Goal: Information Seeking & Learning: Check status

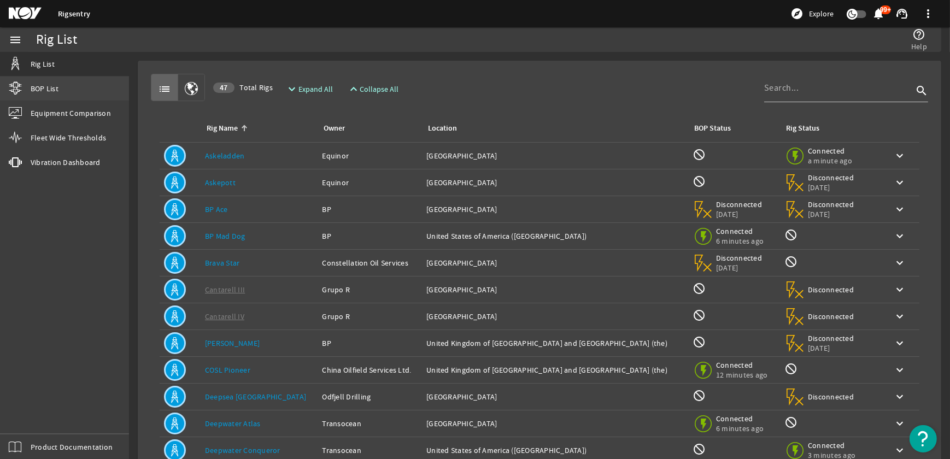
click at [64, 86] on link "BOP List" at bounding box center [64, 88] width 129 height 24
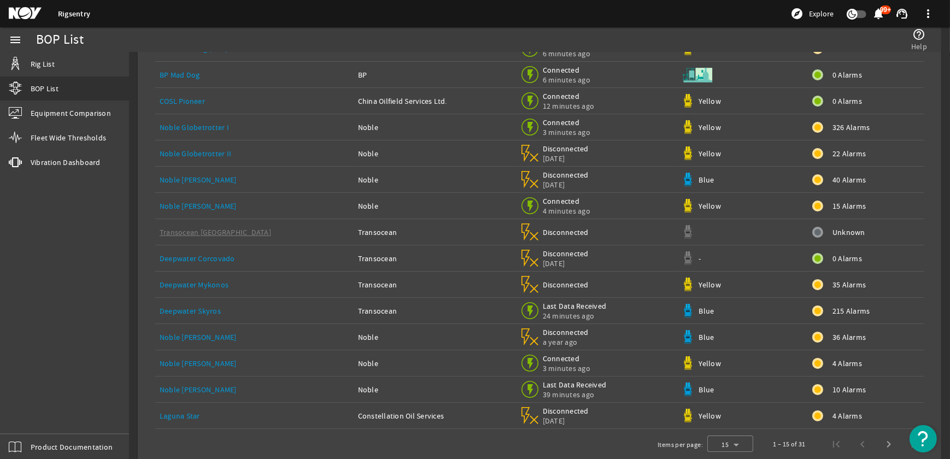
scroll to position [120, 0]
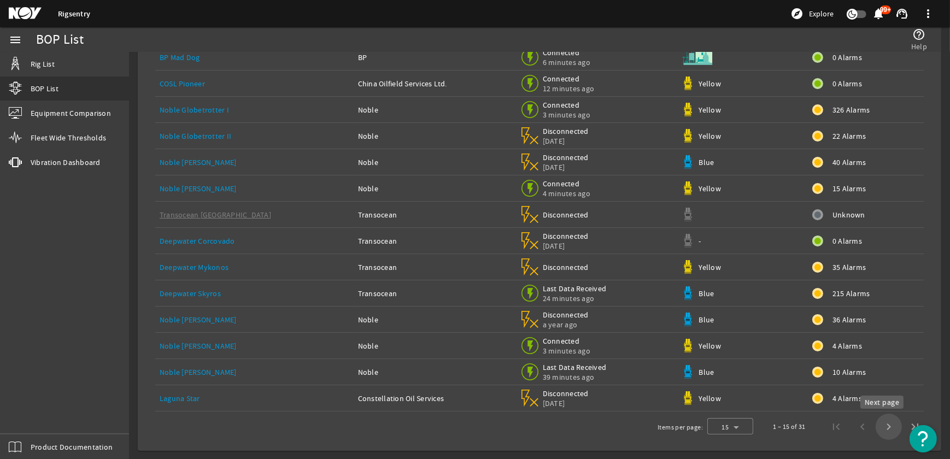
click at [881, 426] on span "Next page" at bounding box center [888, 427] width 26 height 26
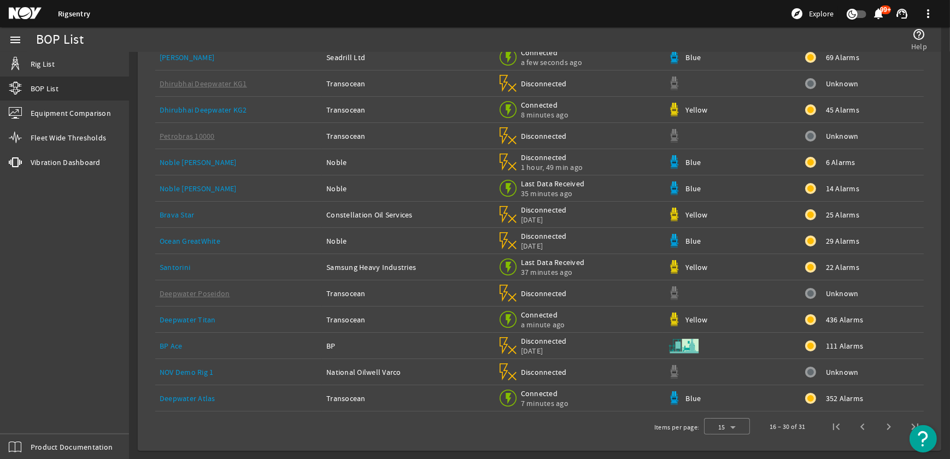
click at [181, 188] on link "Noble [PERSON_NAME]" at bounding box center [198, 189] width 77 height 10
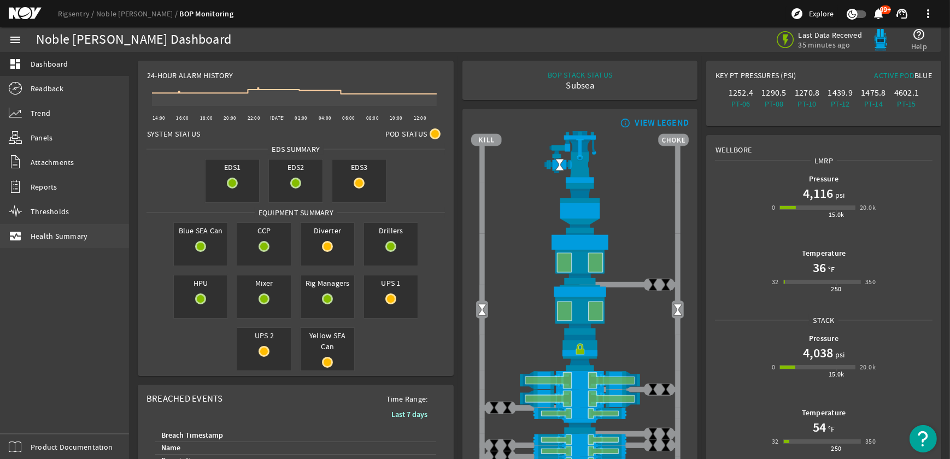
click at [50, 237] on span "Health Summary" at bounding box center [59, 236] width 57 height 11
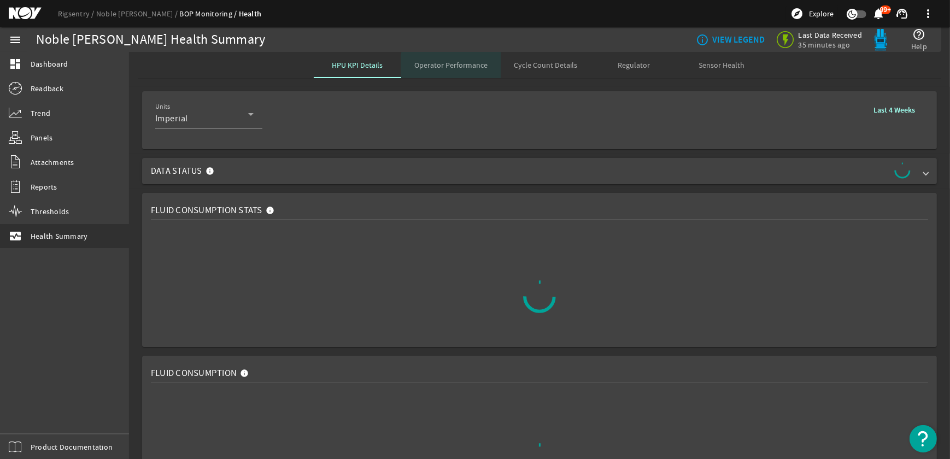
click at [453, 66] on span "Operator Performance" at bounding box center [450, 65] width 73 height 8
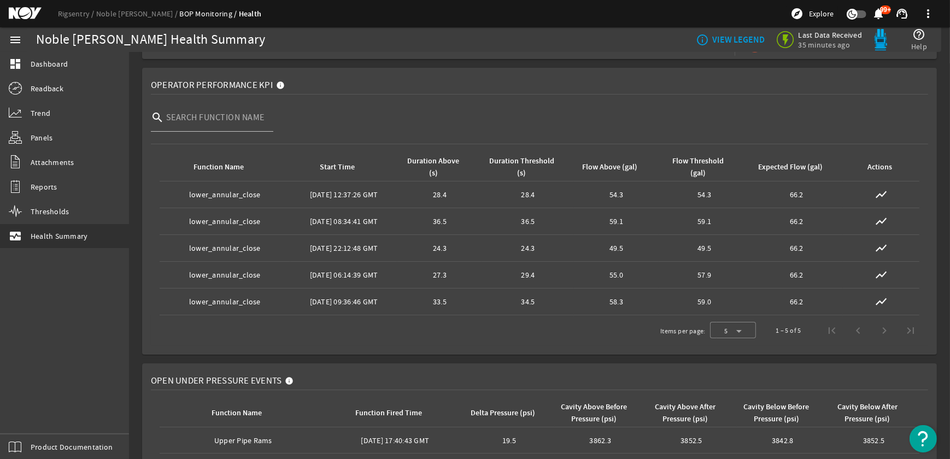
scroll to position [149, 0]
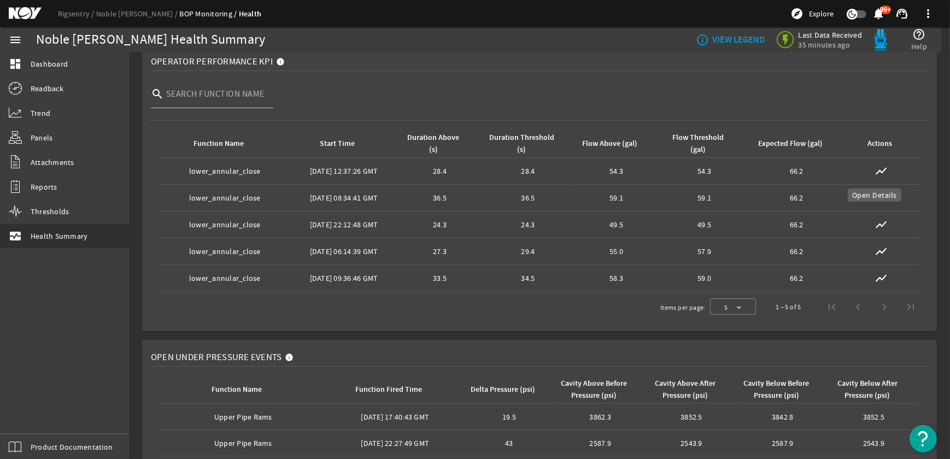
click at [877, 170] on mat-icon "show_chart" at bounding box center [880, 170] width 13 height 13
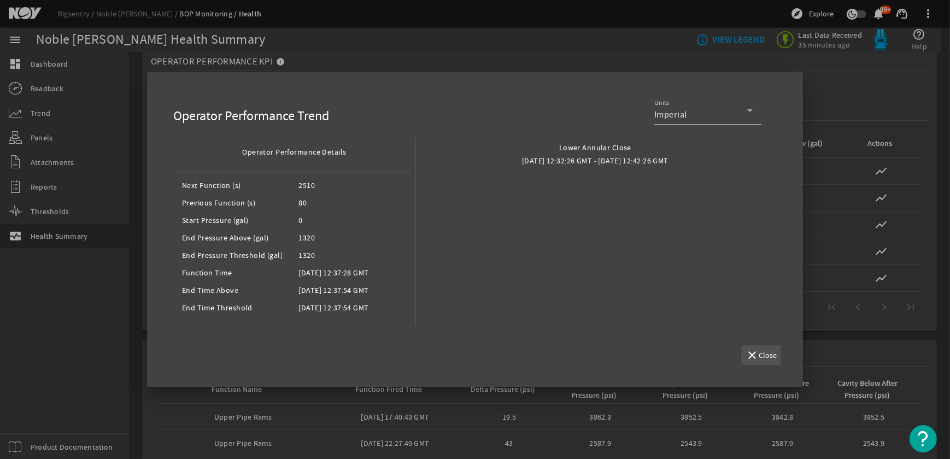
click at [766, 357] on span "Close" at bounding box center [767, 355] width 18 height 11
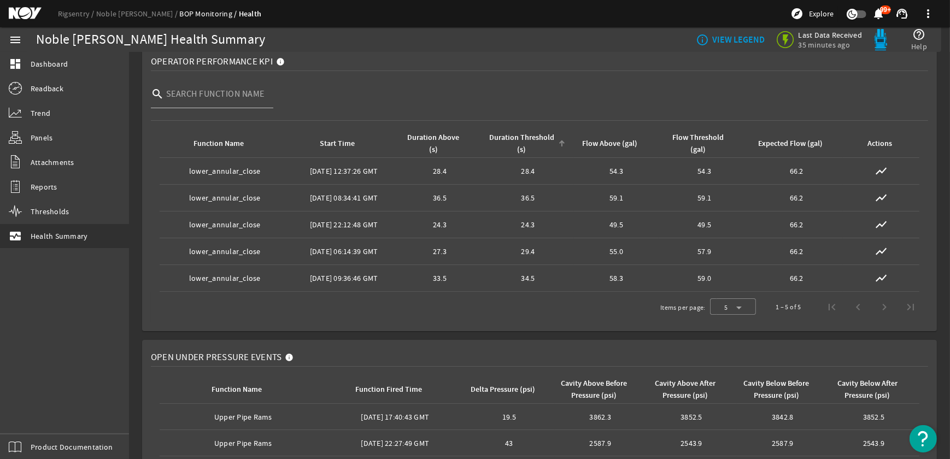
scroll to position [0, 0]
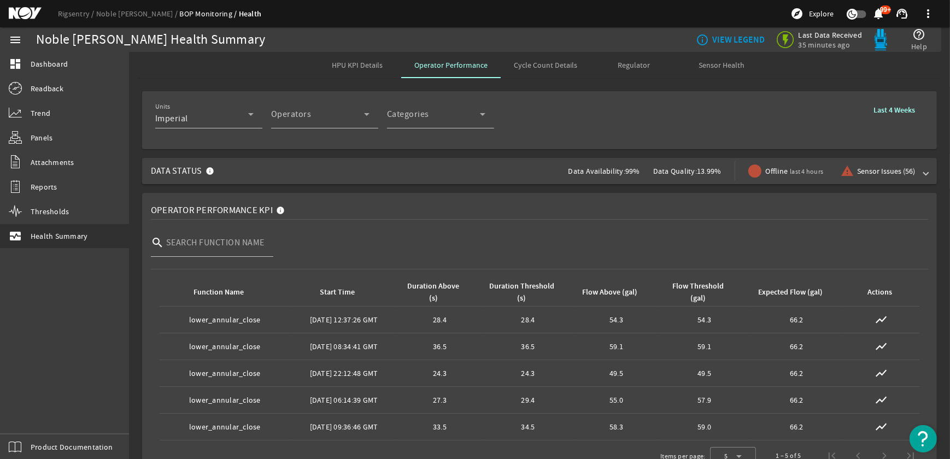
click at [350, 65] on span "HPU KPI Details" at bounding box center [357, 65] width 51 height 8
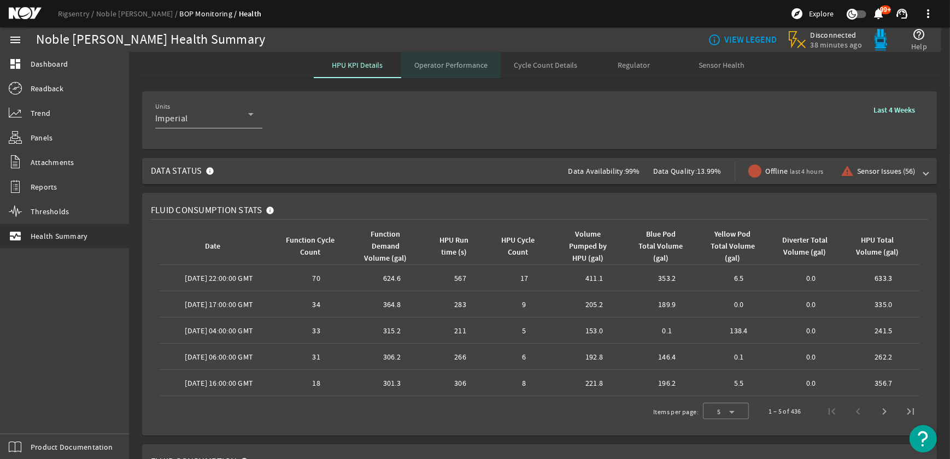
click at [459, 65] on span "Operator Performance" at bounding box center [450, 65] width 73 height 8
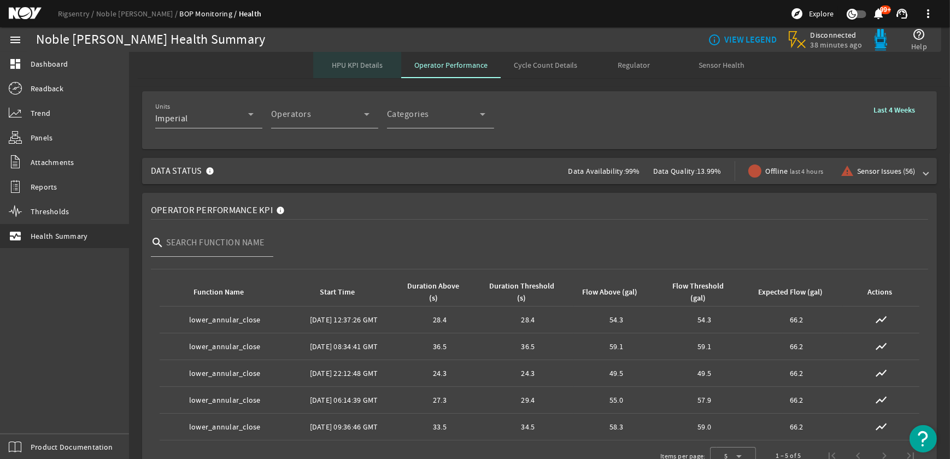
click at [351, 67] on span "HPU KPI Details" at bounding box center [357, 65] width 51 height 8
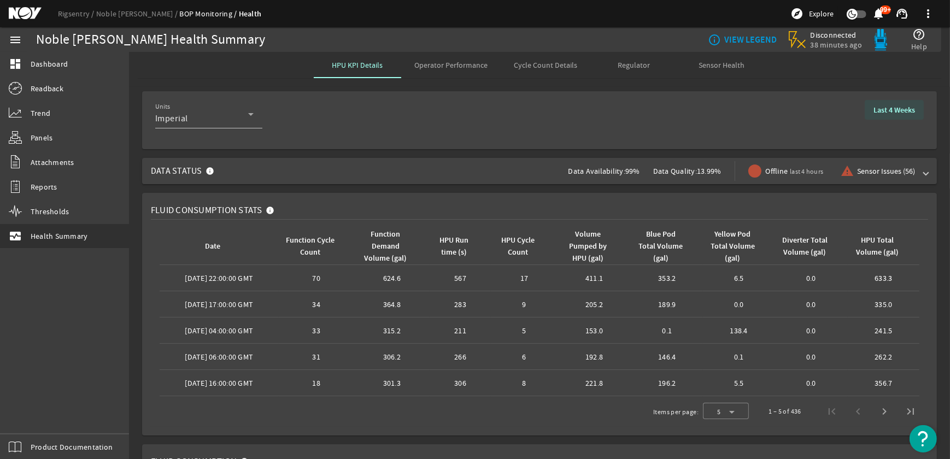
click at [883, 107] on b "Last 4 Weeks" at bounding box center [894, 110] width 42 height 10
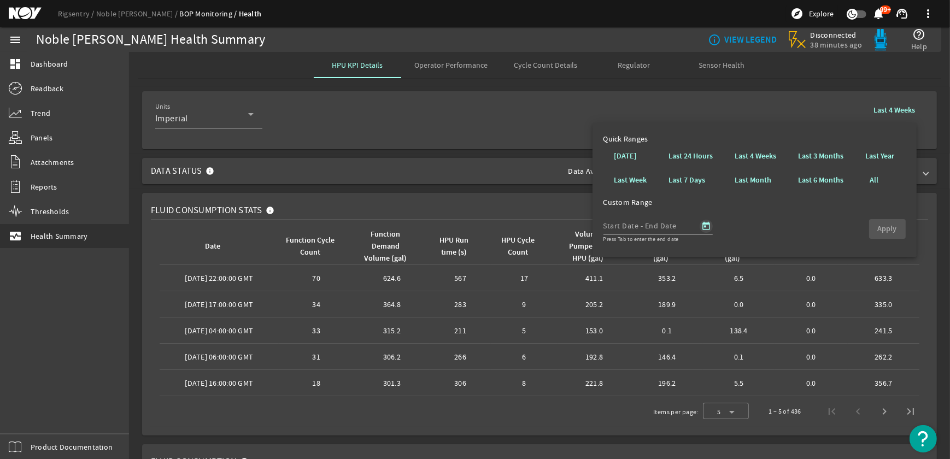
click at [704, 229] on span "Open calendar" at bounding box center [706, 226] width 26 height 26
click at [427, 60] on div at bounding box center [475, 229] width 950 height 459
click at [439, 64] on span "Operator Performance" at bounding box center [450, 65] width 73 height 8
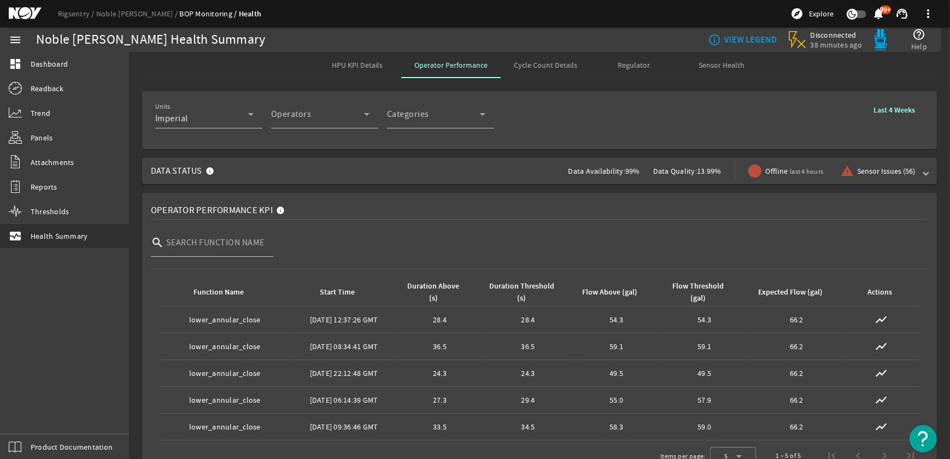
click at [356, 66] on span "HPU KPI Details" at bounding box center [357, 65] width 51 height 8
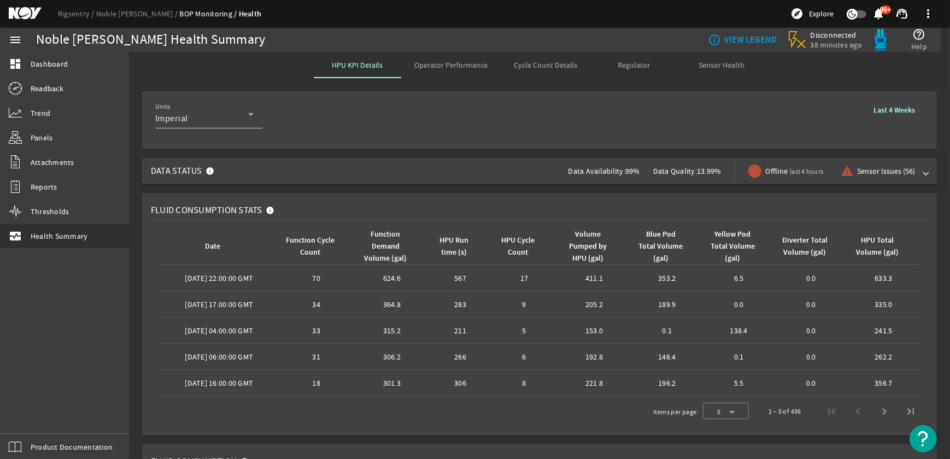
click at [894, 107] on b "Last 4 Weeks" at bounding box center [894, 110] width 42 height 10
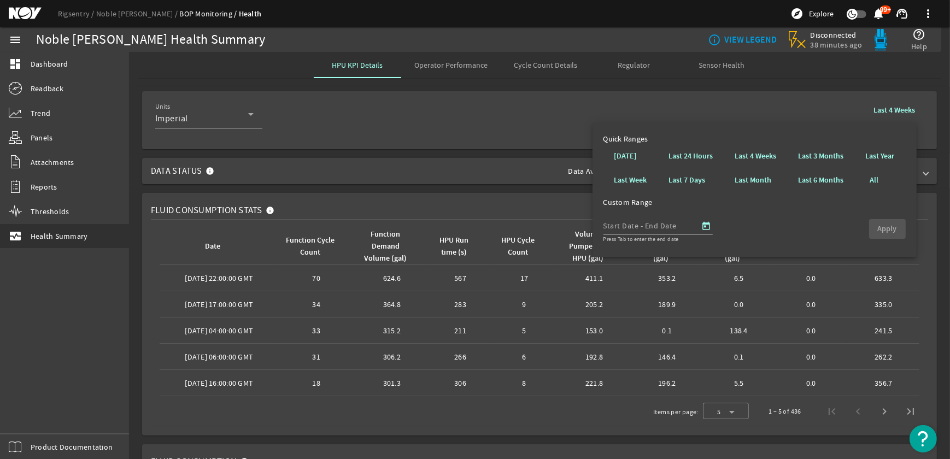
click at [624, 228] on input "text" at bounding box center [621, 225] width 36 height 13
click at [708, 225] on span "Open calendar" at bounding box center [706, 226] width 26 height 26
click at [706, 366] on span "21" at bounding box center [706, 369] width 20 height 20
type input "[DATE]"
click at [746, 367] on span "23" at bounding box center [749, 369] width 20 height 20
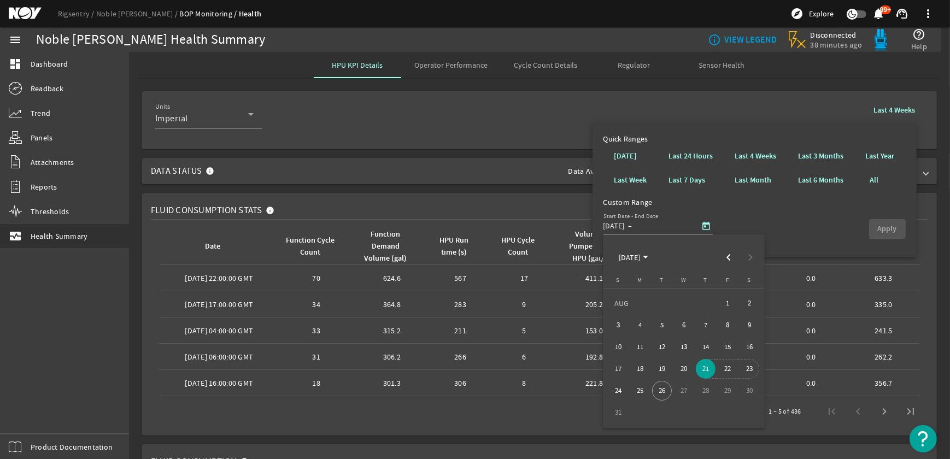
type input "[DATE]"
click at [887, 222] on span "button" at bounding box center [887, 229] width 37 height 26
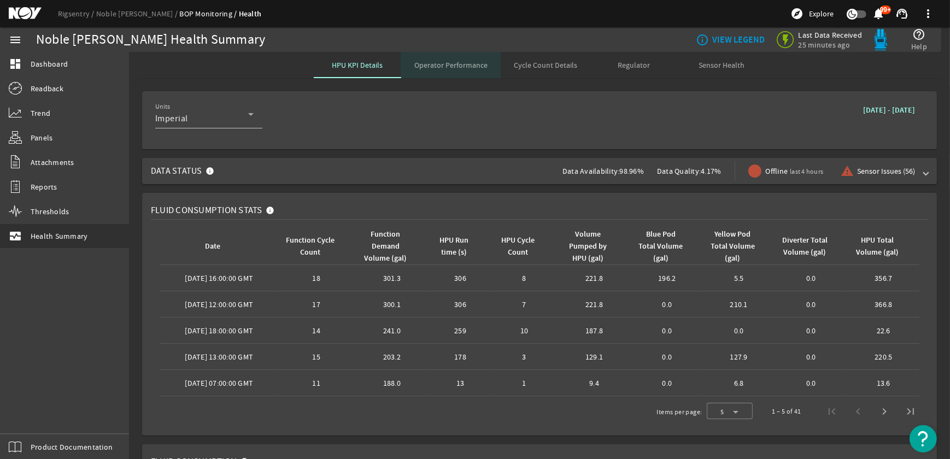
click at [463, 68] on span "Operator Performance" at bounding box center [450, 65] width 73 height 8
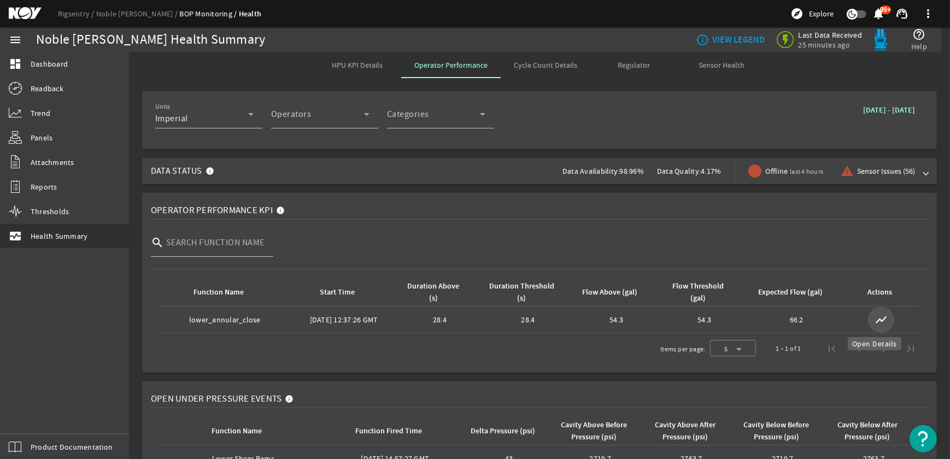
click at [875, 314] on mat-icon "show_chart" at bounding box center [880, 319] width 13 height 13
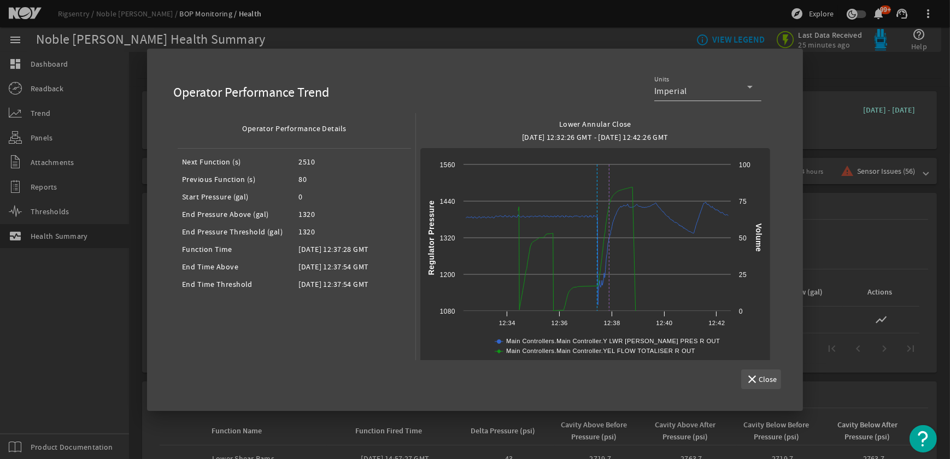
click at [761, 378] on span "Close" at bounding box center [767, 379] width 18 height 11
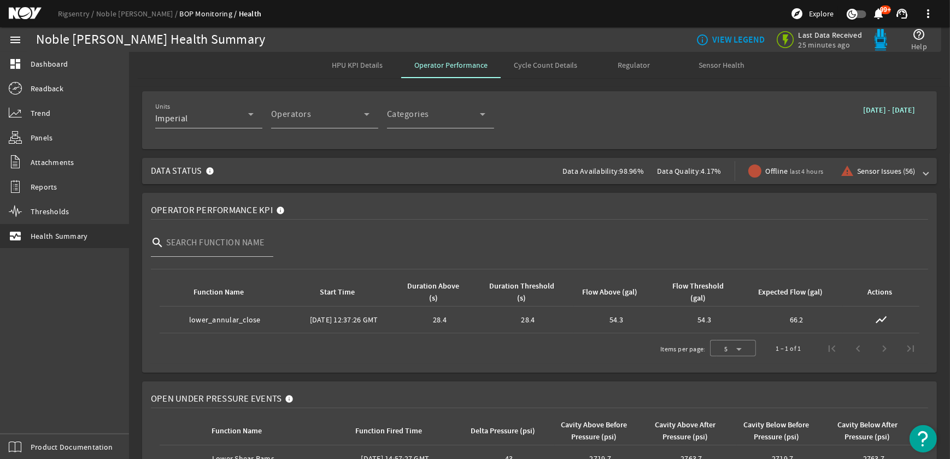
click at [863, 111] on b "[DATE] - [DATE]" at bounding box center [889, 110] width 52 height 10
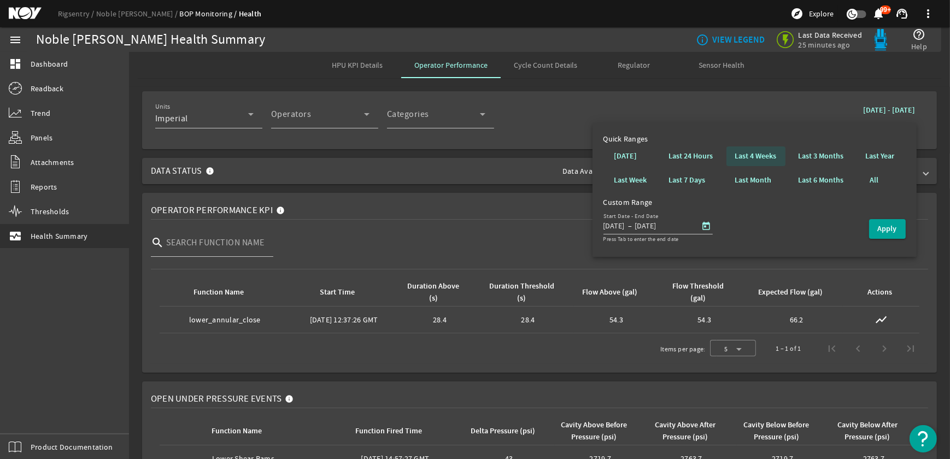
click at [768, 155] on b "Last 4 Weeks" at bounding box center [756, 156] width 42 height 11
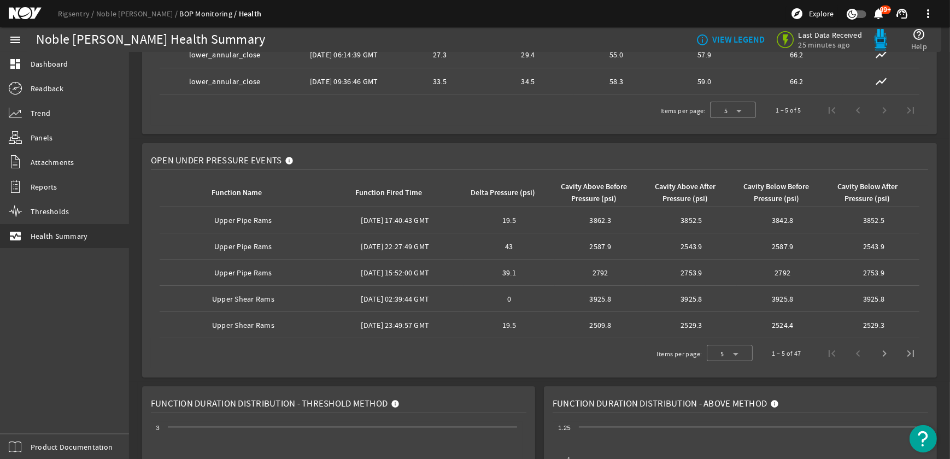
scroll to position [347, 0]
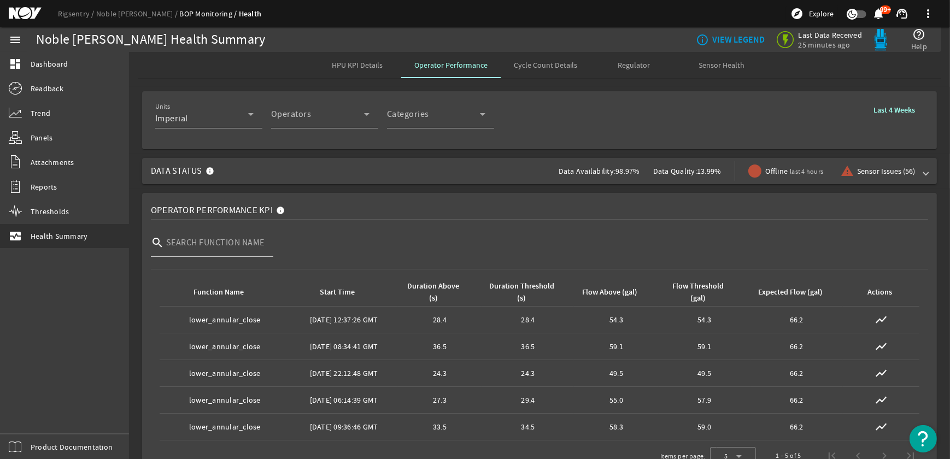
click at [531, 67] on span "Cycle Count Details" at bounding box center [545, 65] width 63 height 8
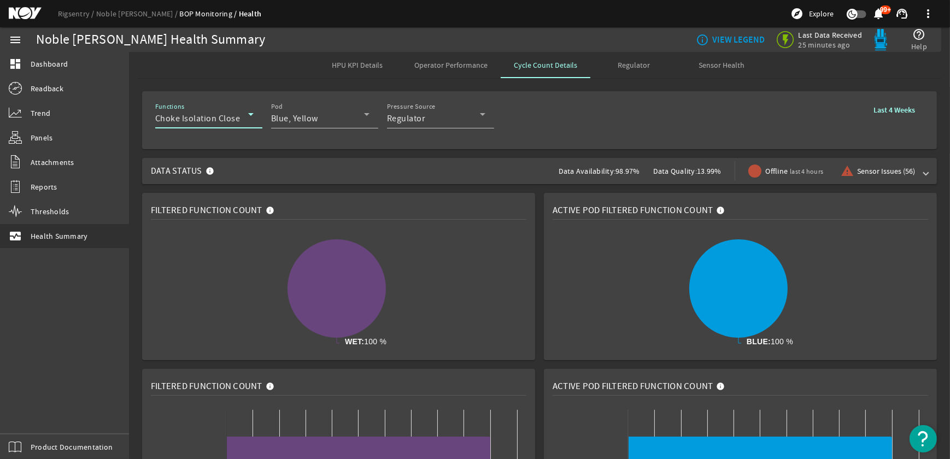
click at [251, 114] on icon at bounding box center [250, 114] width 5 height 3
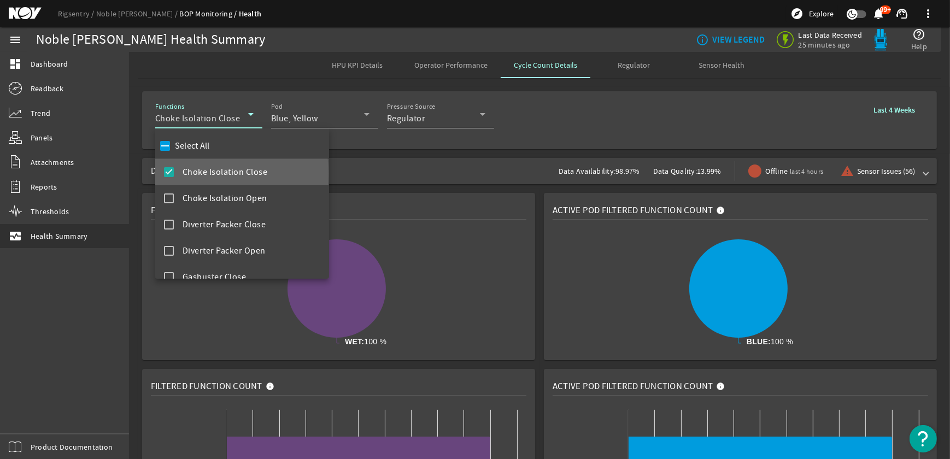
click at [167, 174] on mat-pseudo-checkbox at bounding box center [169, 172] width 10 height 10
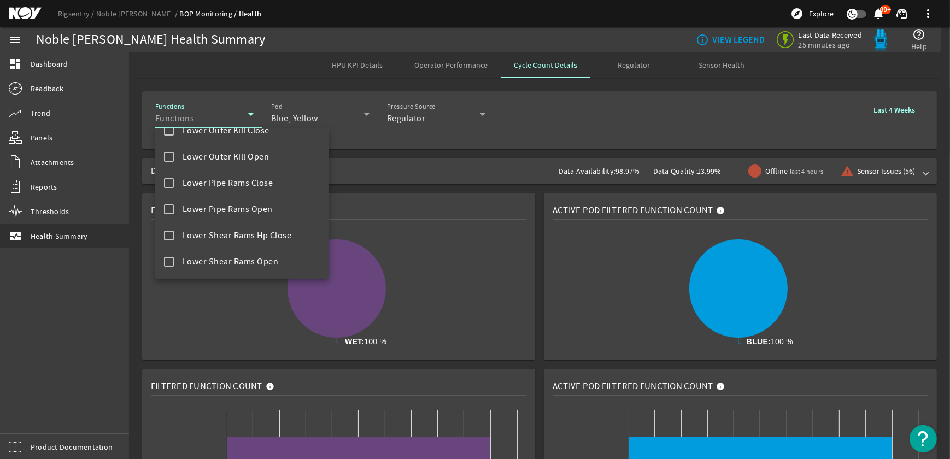
scroll to position [497, 0]
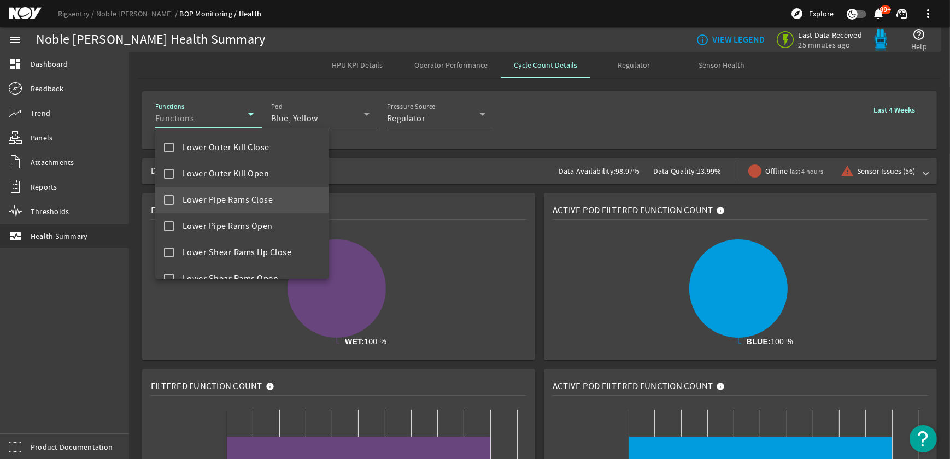
click at [169, 201] on mat-pseudo-checkbox at bounding box center [169, 200] width 10 height 10
click at [169, 226] on mat-pseudo-checkbox at bounding box center [169, 226] width 10 height 10
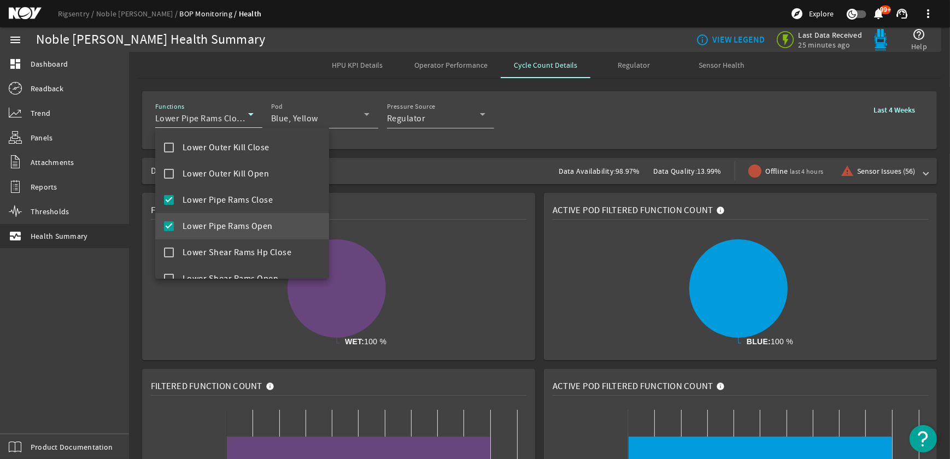
click at [475, 143] on div at bounding box center [475, 229] width 950 height 459
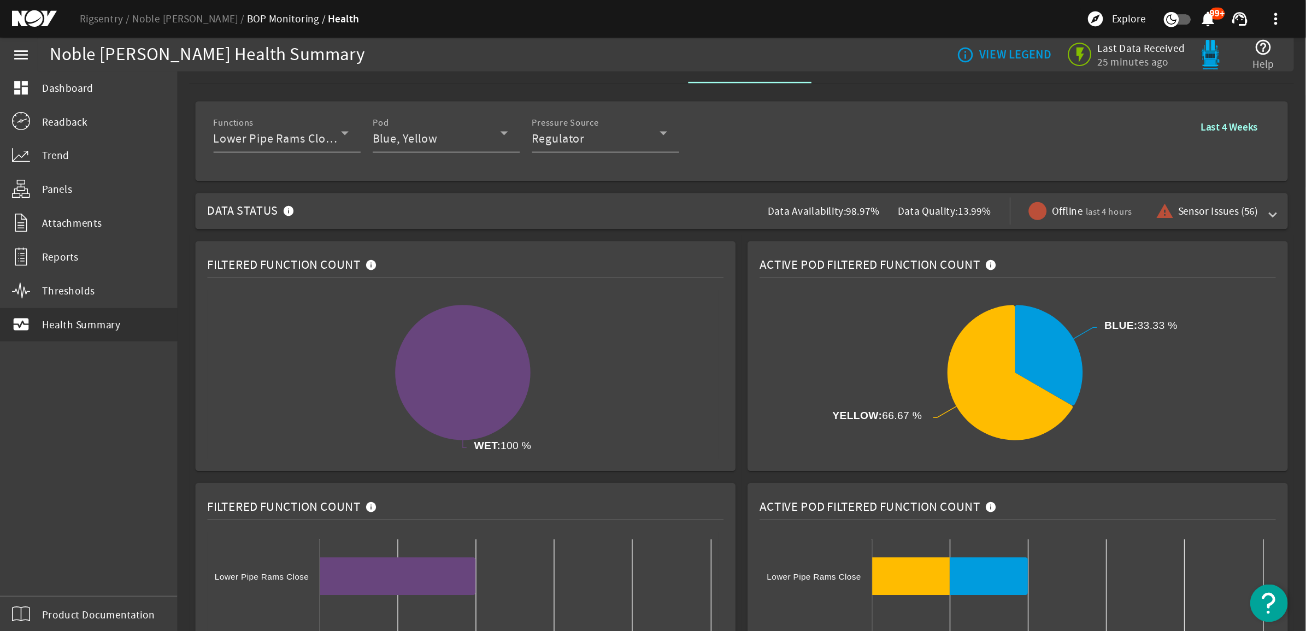
scroll to position [0, 0]
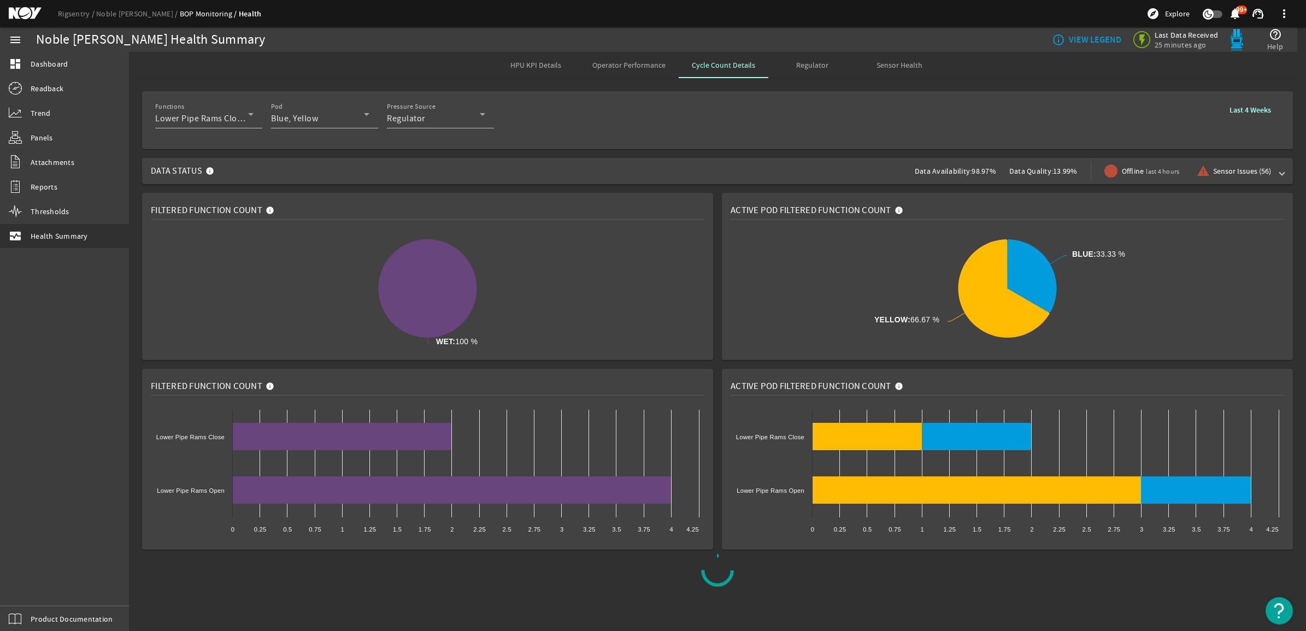
drag, startPoint x: 891, startPoint y: 0, endPoint x: 812, endPoint y: 201, distance: 215.9
click at [812, 202] on div "Active Pod Filtered Function Count" at bounding box center [1006, 211] width 553 height 18
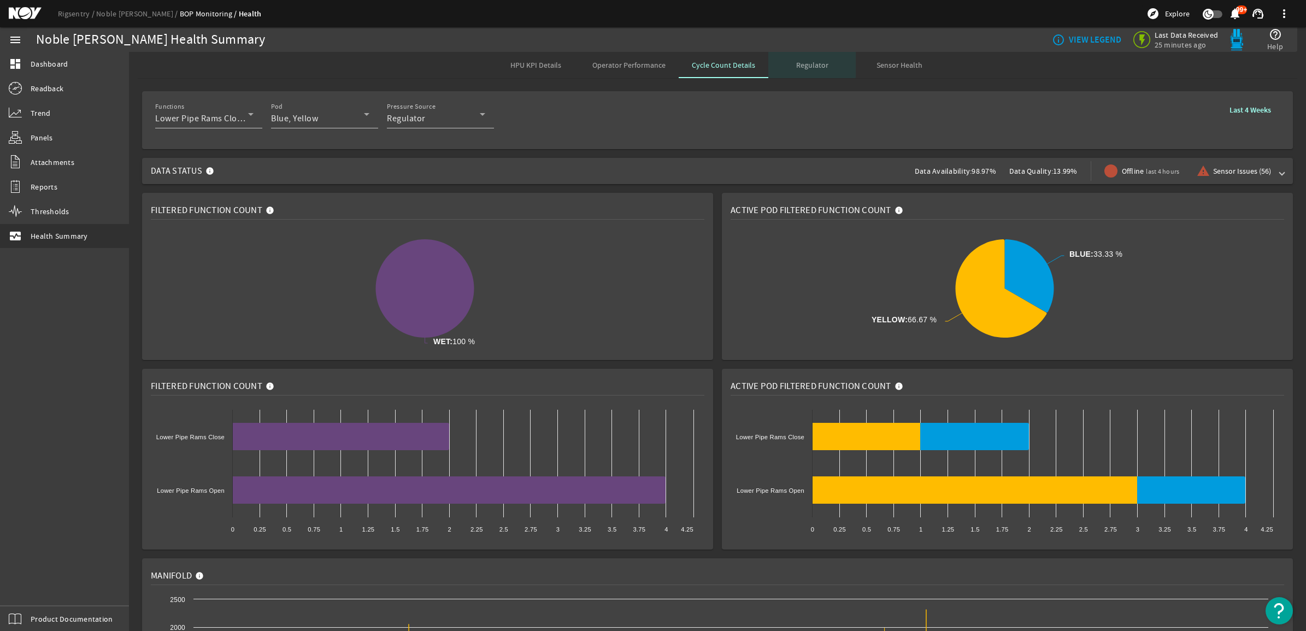
click at [801, 58] on span "Regulator" at bounding box center [812, 65] width 32 height 26
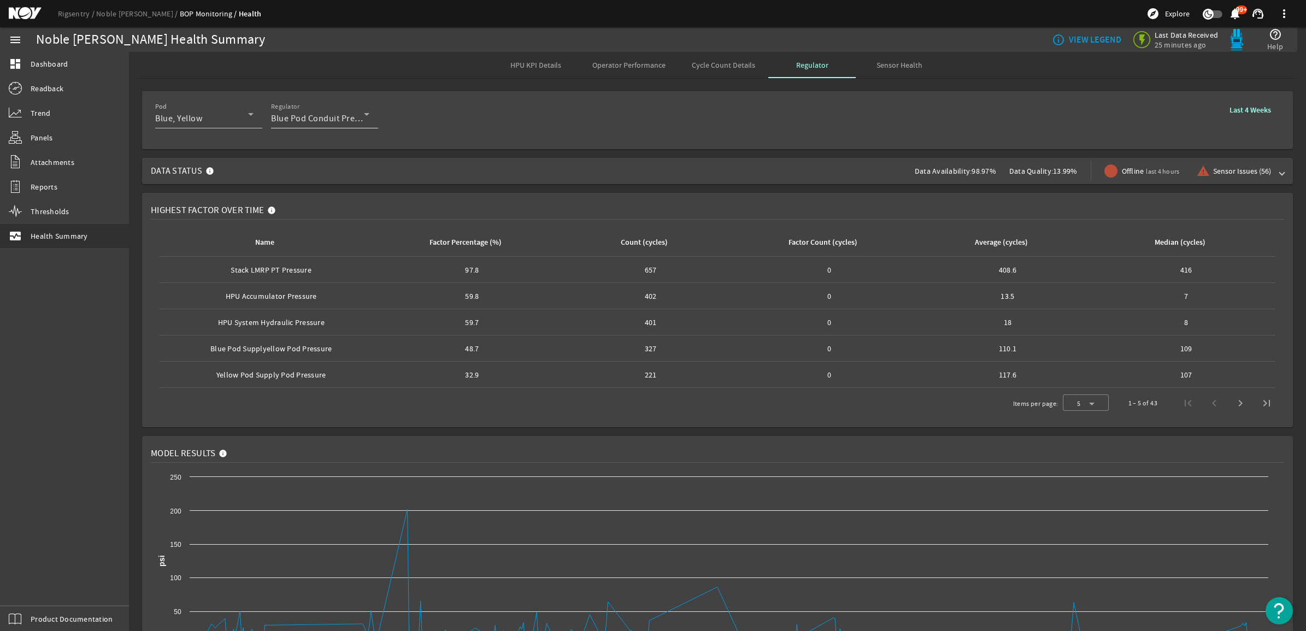
click at [364, 116] on icon at bounding box center [366, 114] width 13 height 13
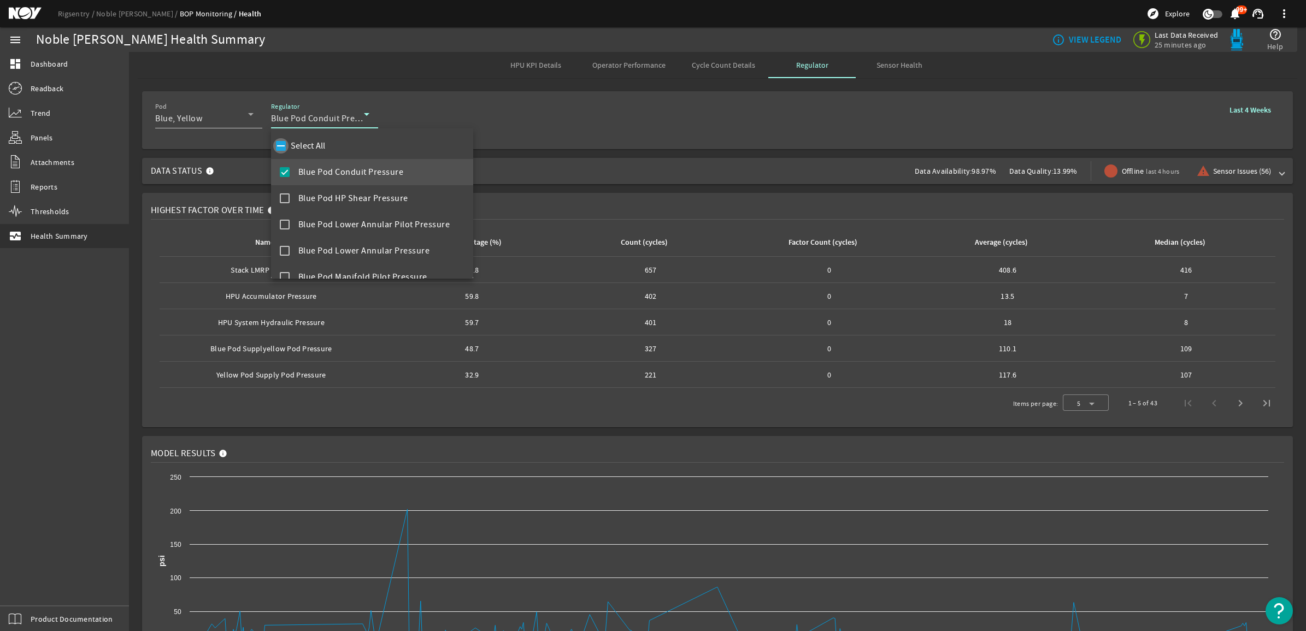
click at [280, 148] on input "Select All" at bounding box center [280, 145] width 15 height 15
checkbox input "true"
click at [515, 115] on div at bounding box center [653, 315] width 1306 height 631
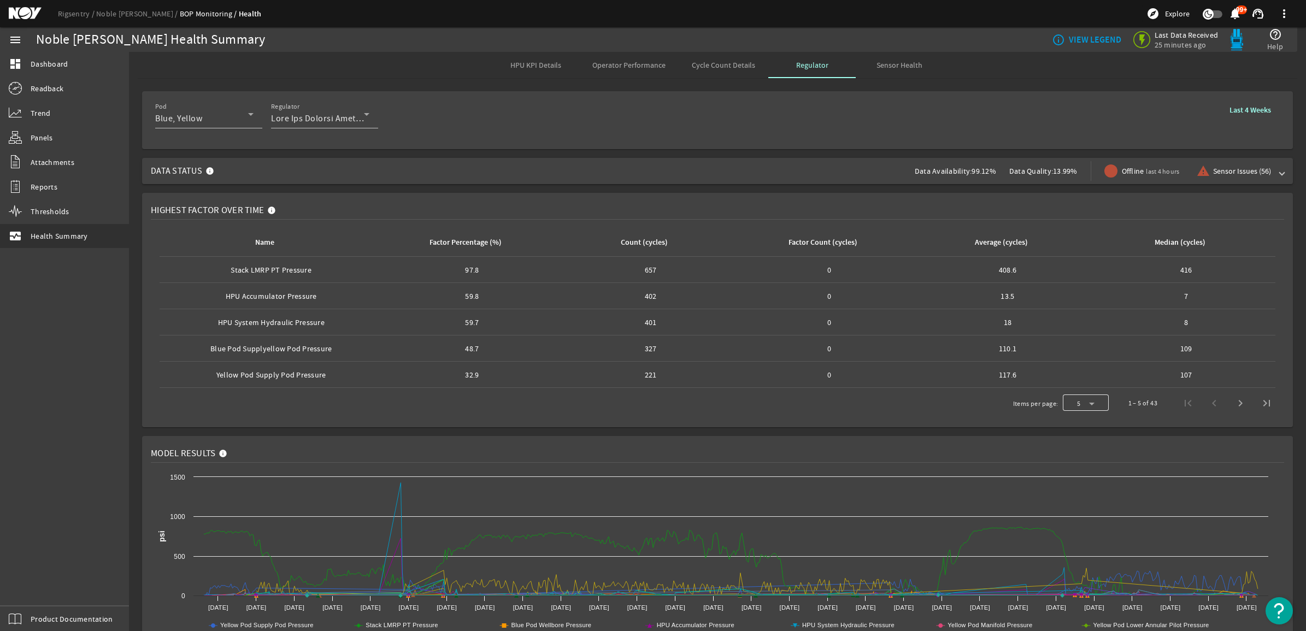
click at [949, 404] on div at bounding box center [1086, 403] width 46 height 26
click at [949, 458] on mat-option "10" at bounding box center [1075, 458] width 46 height 26
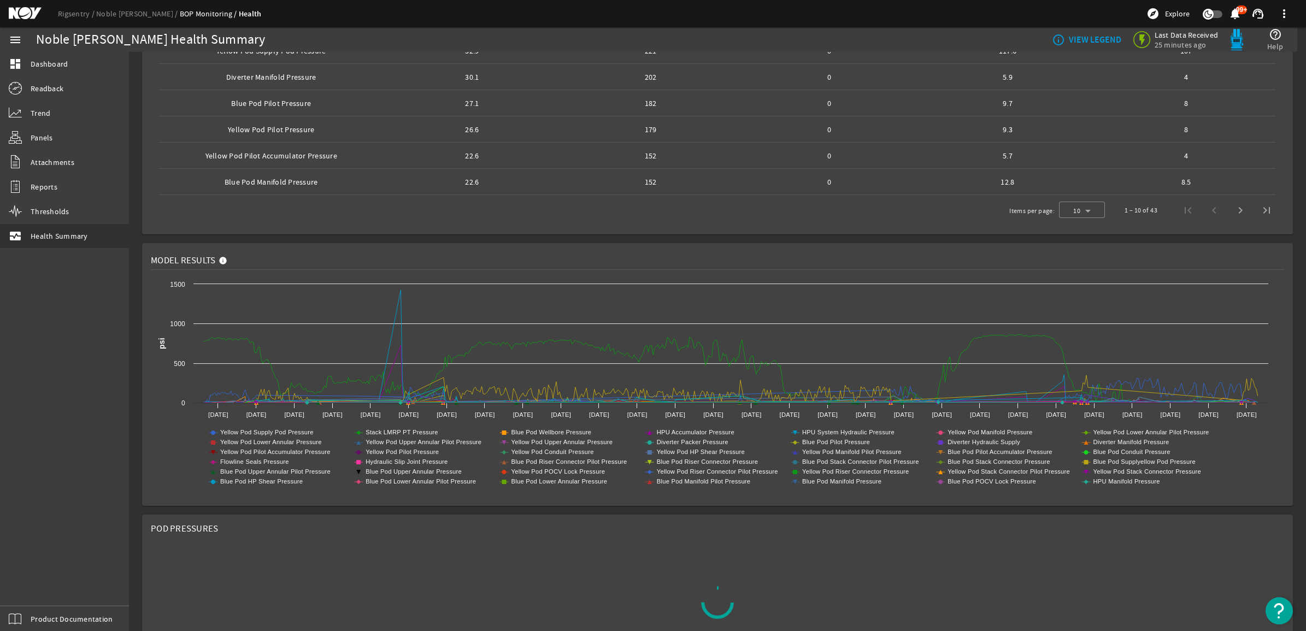
scroll to position [256, 0]
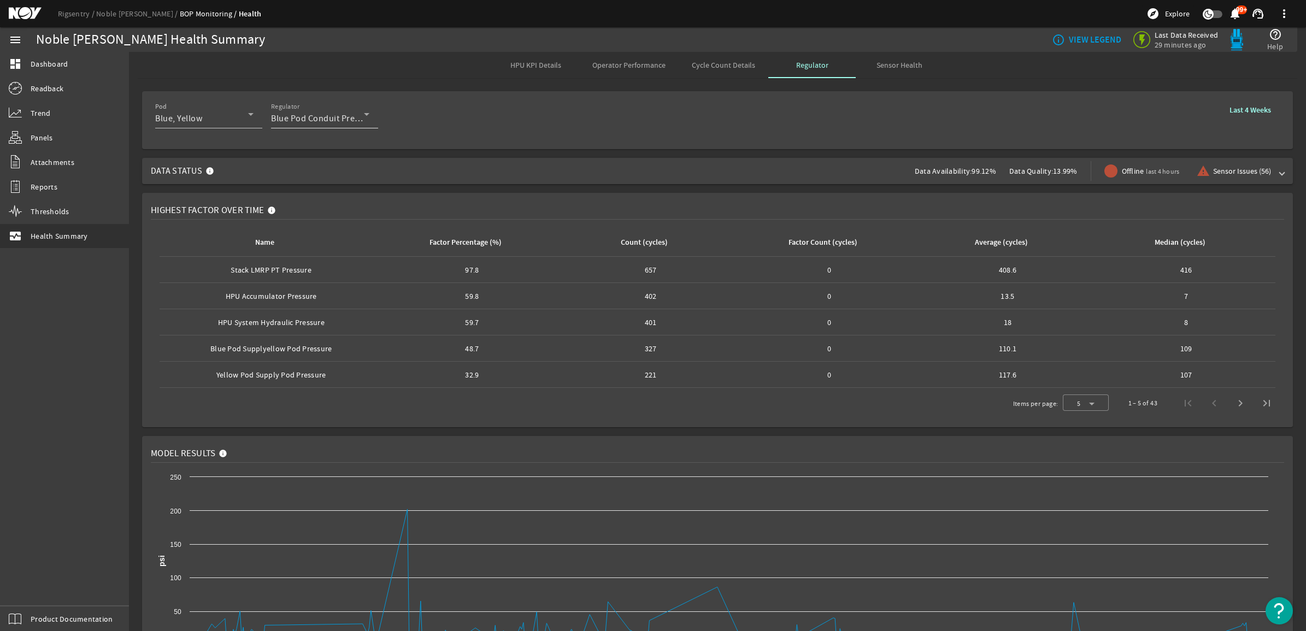
click at [367, 113] on icon at bounding box center [366, 114] width 5 height 3
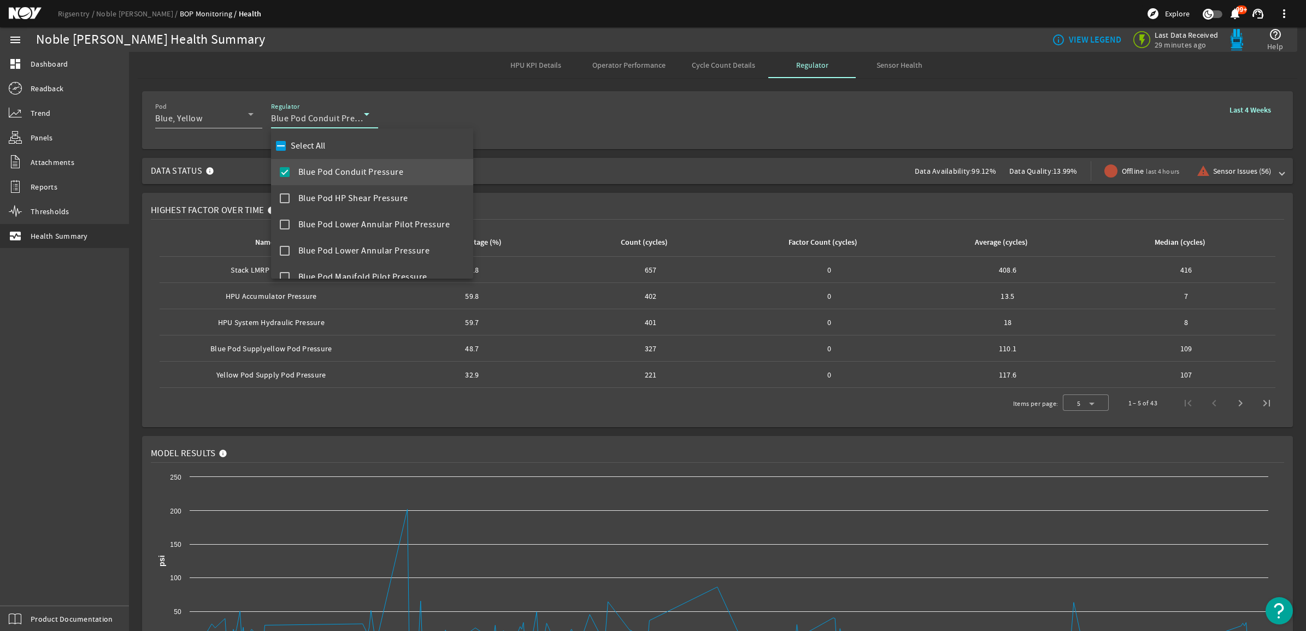
click at [285, 170] on mat-pseudo-checkbox at bounding box center [285, 172] width 10 height 10
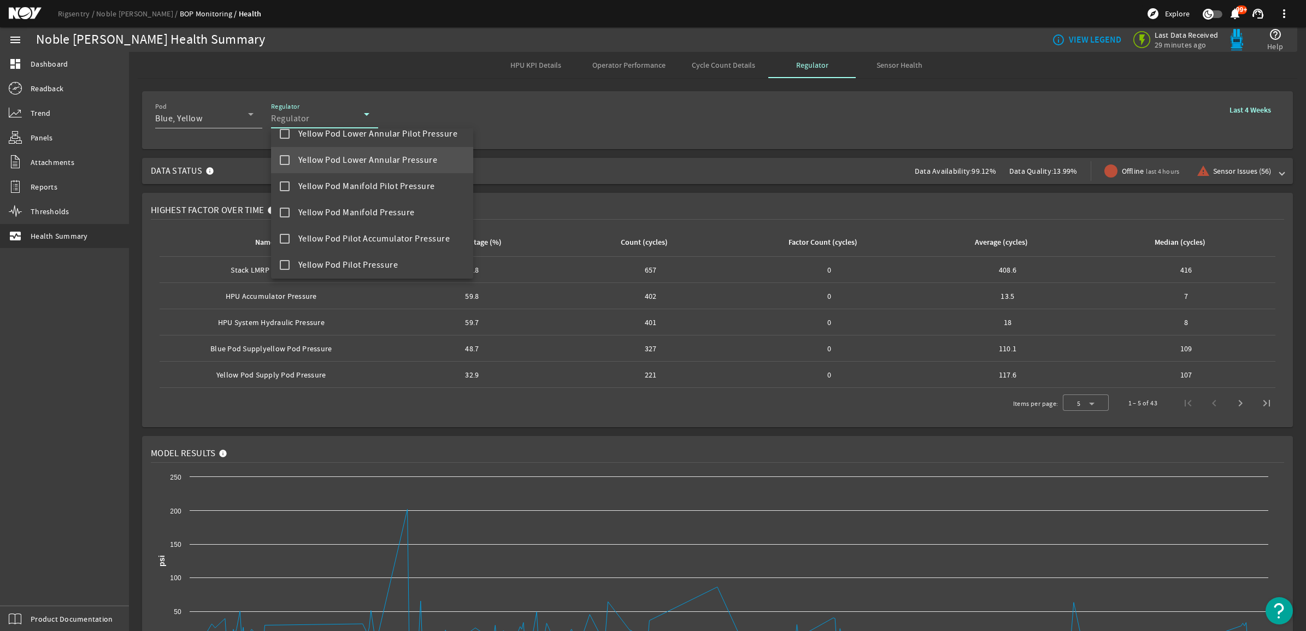
click at [276, 157] on mat-option "Yellow Pod Lower Annular Pressure" at bounding box center [372, 160] width 203 height 26
click at [286, 133] on mat-pseudo-checkbox at bounding box center [285, 134] width 10 height 10
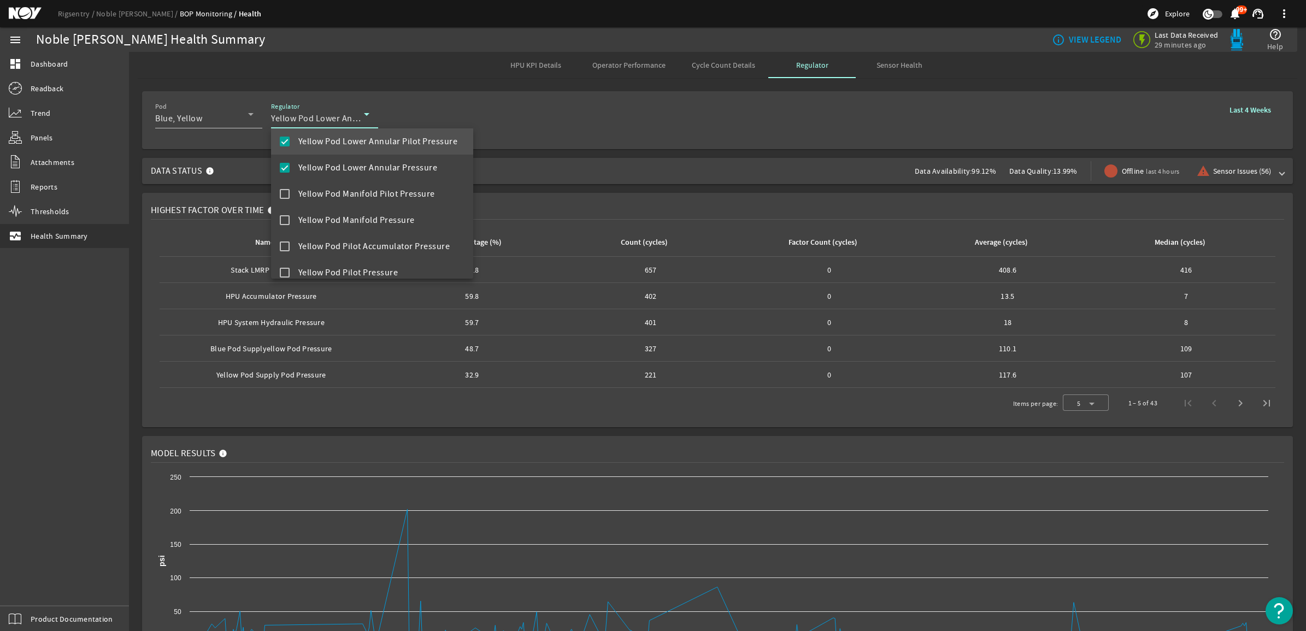
click at [545, 134] on div at bounding box center [653, 315] width 1306 height 631
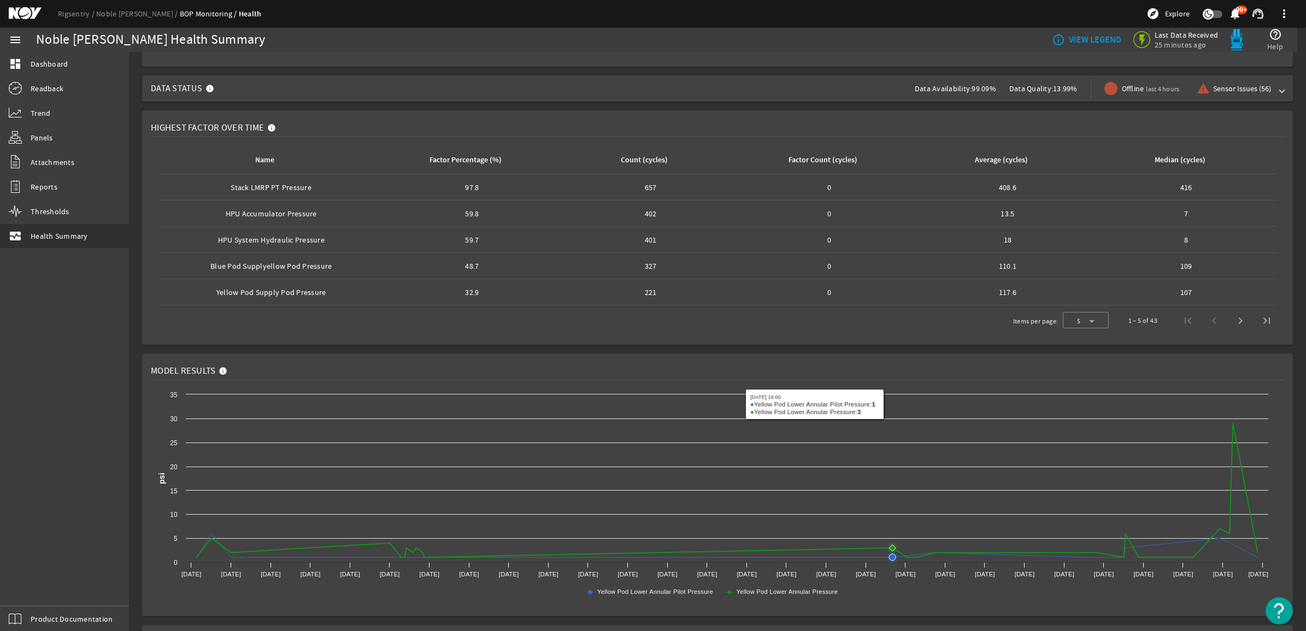
scroll to position [0, 0]
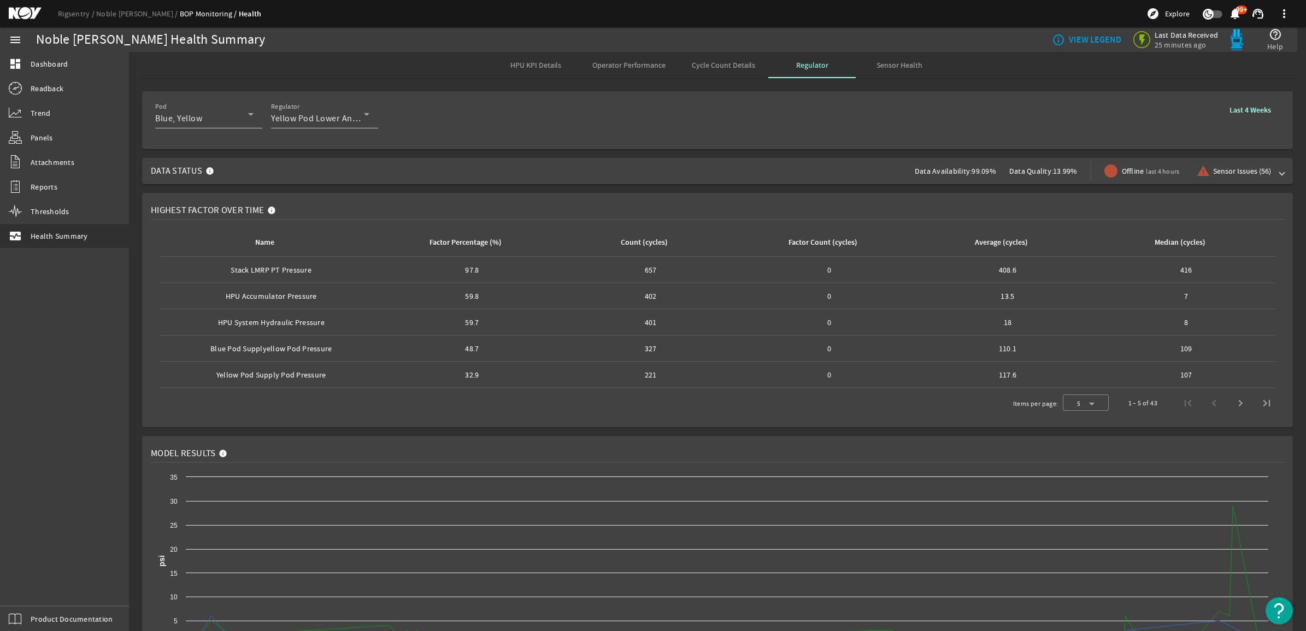
click at [705, 63] on span "Cycle Count Details" at bounding box center [723, 65] width 63 height 8
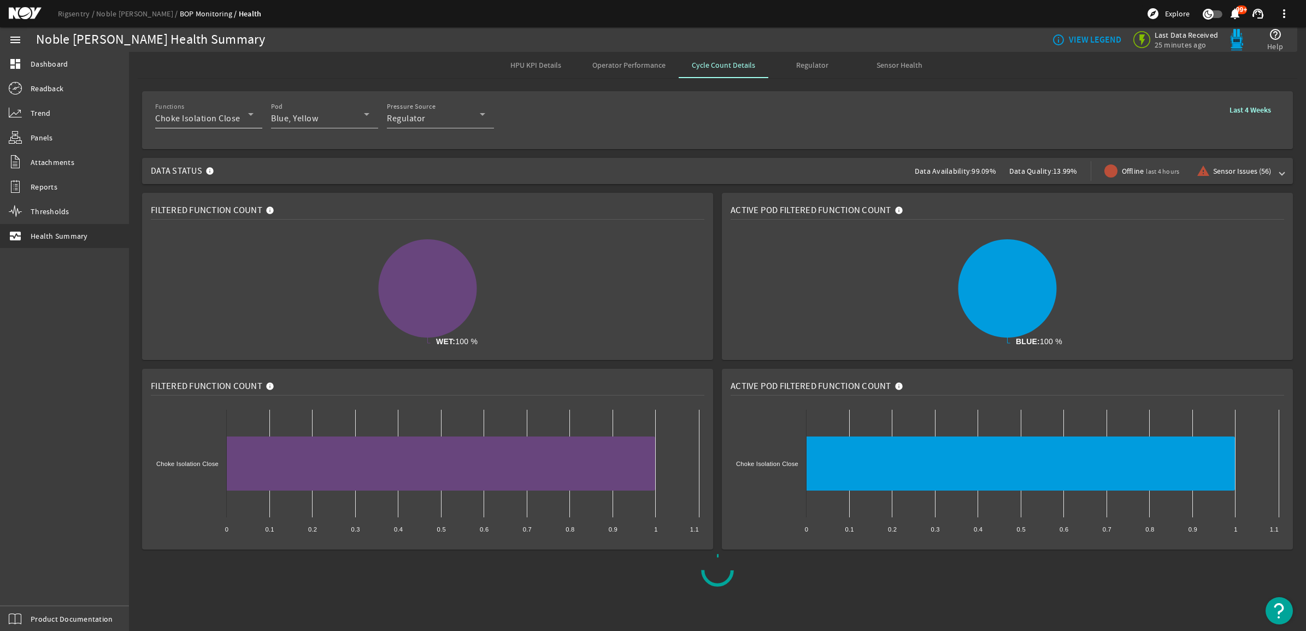
click at [249, 111] on icon at bounding box center [250, 114] width 13 height 13
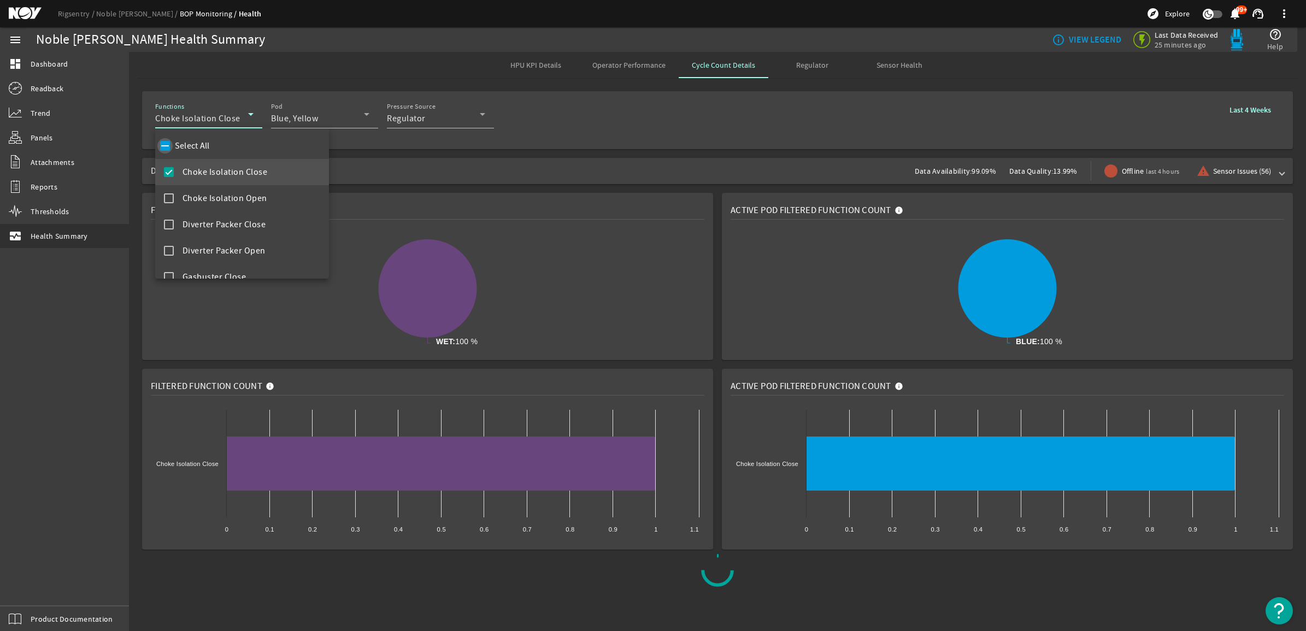
click at [167, 146] on input "Select All" at bounding box center [164, 145] width 15 height 15
checkbox input "true"
click at [501, 132] on div at bounding box center [653, 315] width 1306 height 631
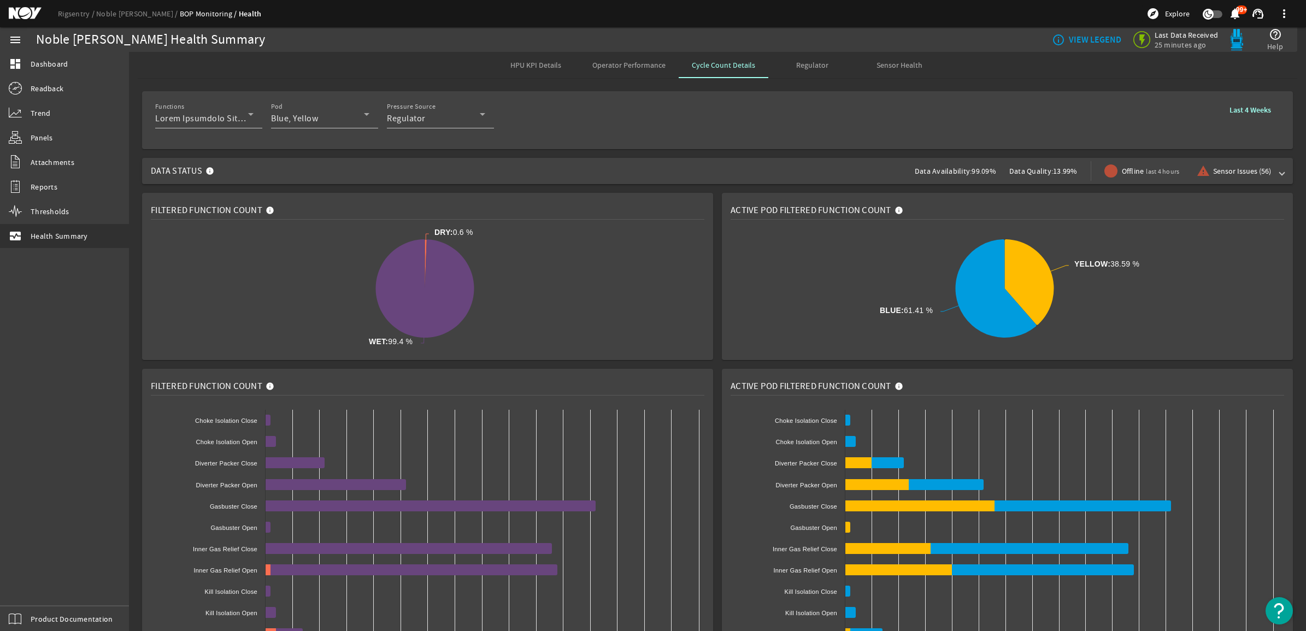
click at [815, 66] on span "Regulator" at bounding box center [812, 65] width 32 height 8
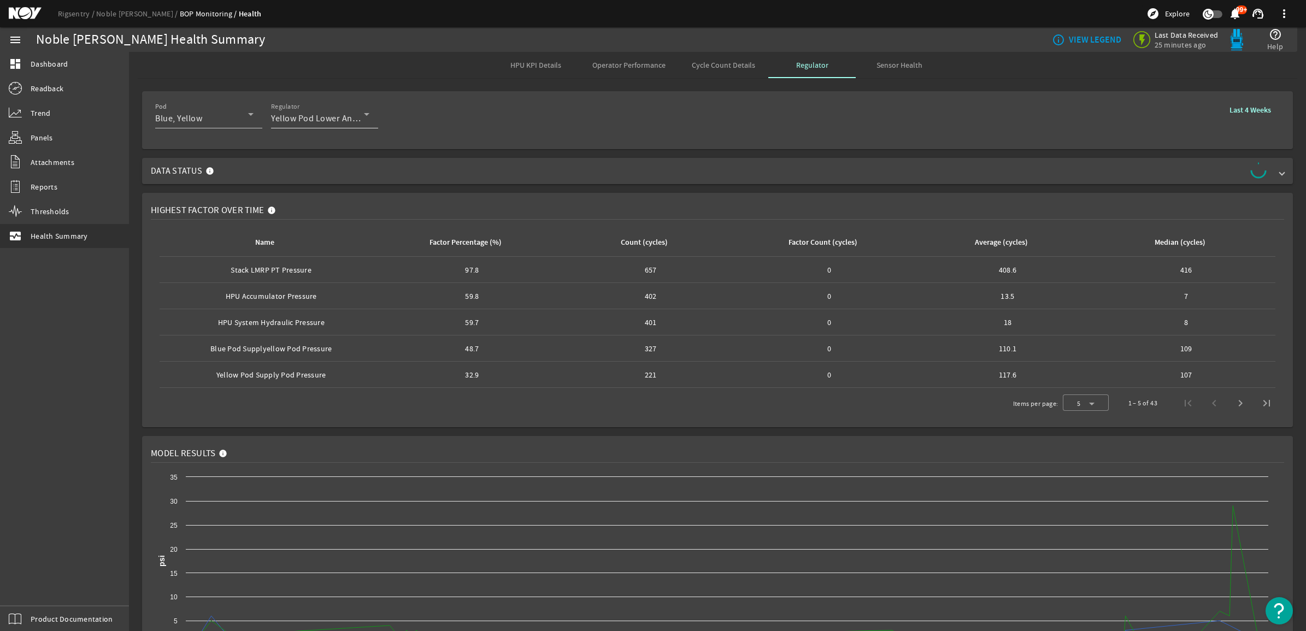
click at [367, 111] on icon at bounding box center [366, 114] width 13 height 13
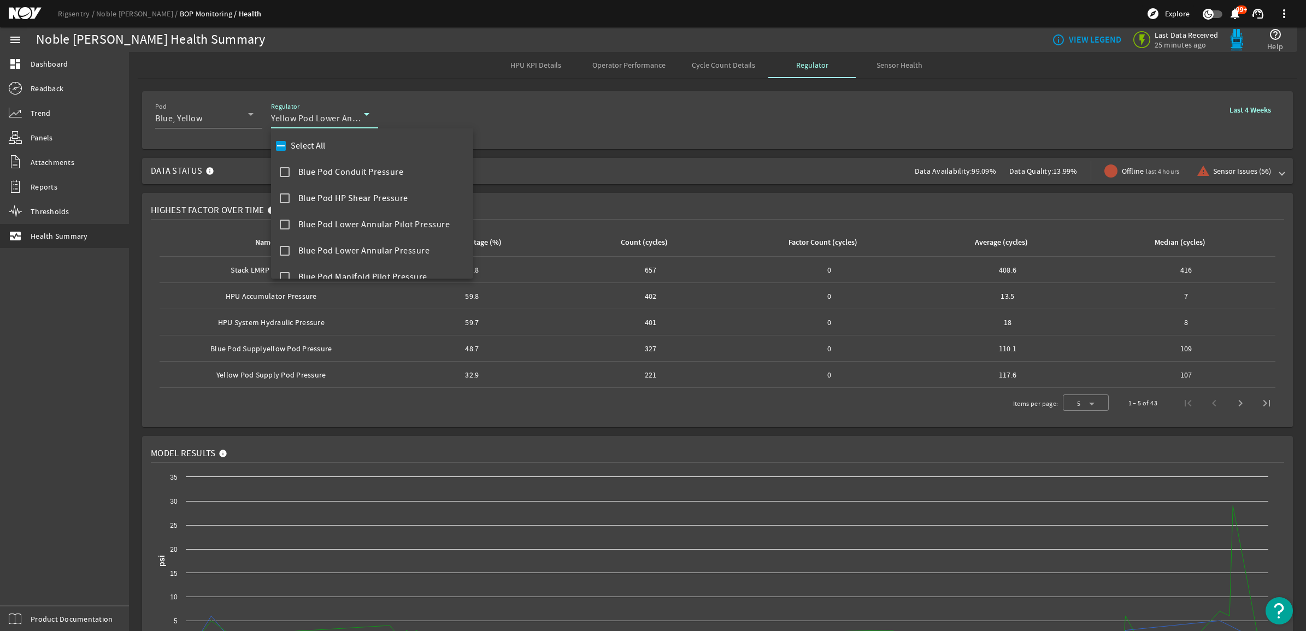
scroll to position [824, 0]
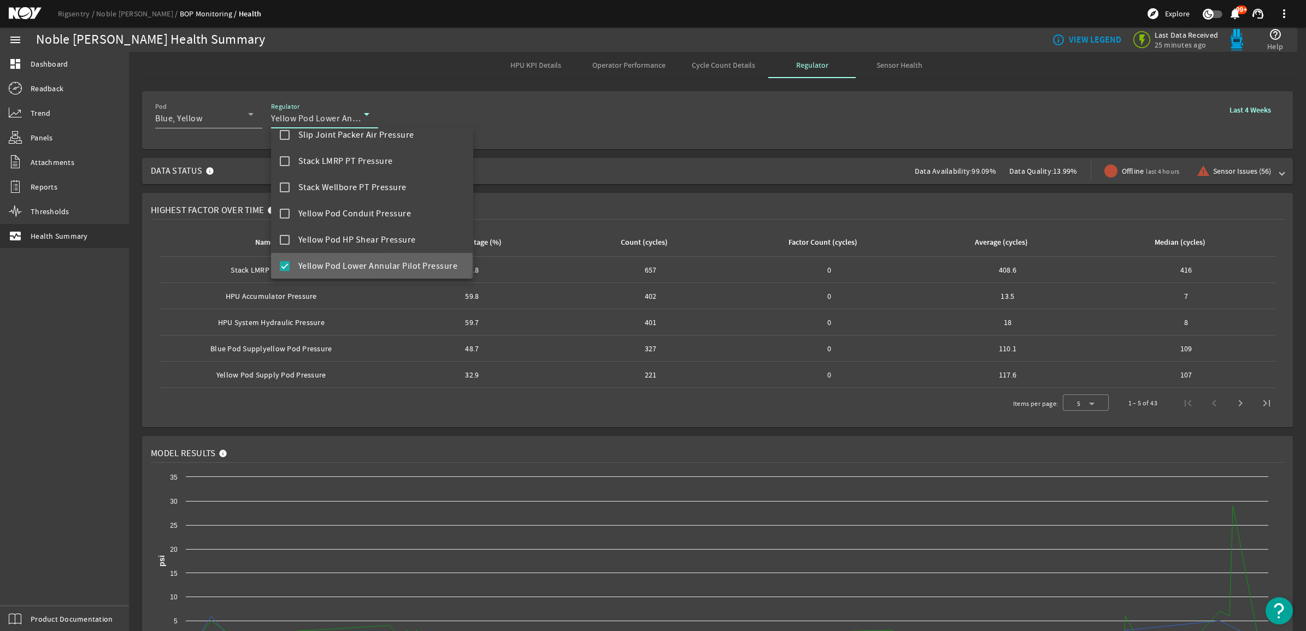
click at [285, 264] on mat-pseudo-checkbox at bounding box center [285, 266] width 10 height 10
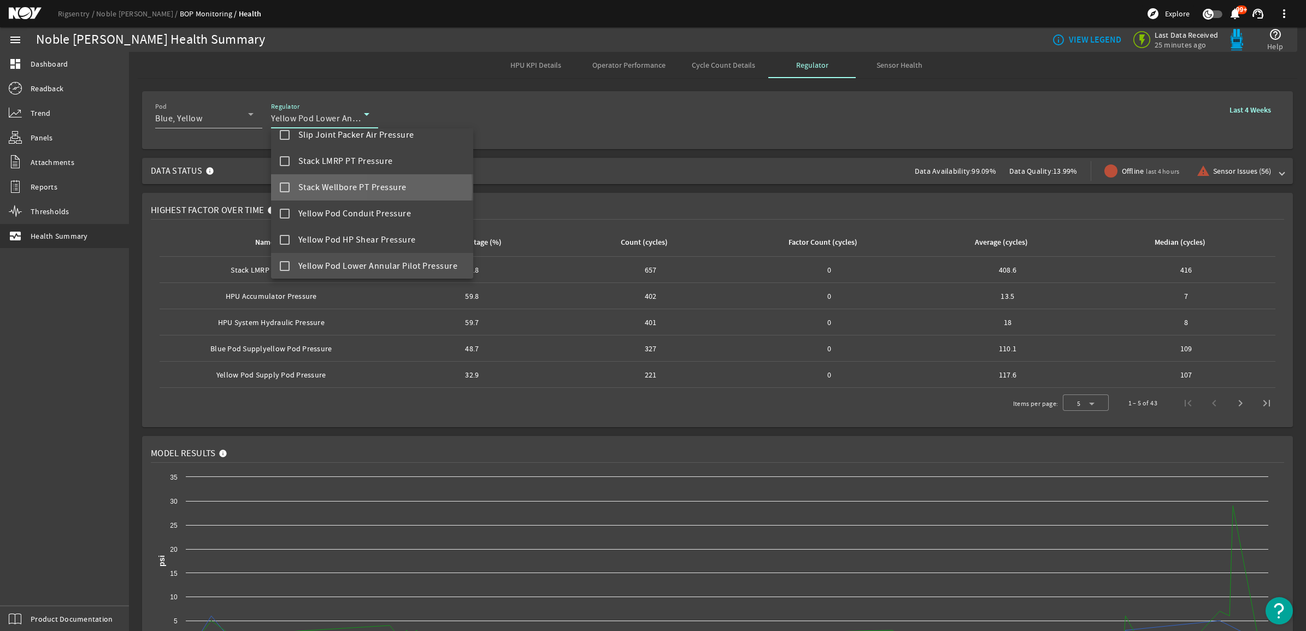
click at [280, 187] on mat-pseudo-checkbox at bounding box center [285, 187] width 10 height 10
click at [282, 165] on mat-pseudo-checkbox at bounding box center [285, 161] width 10 height 10
click at [549, 134] on div at bounding box center [653, 315] width 1306 height 631
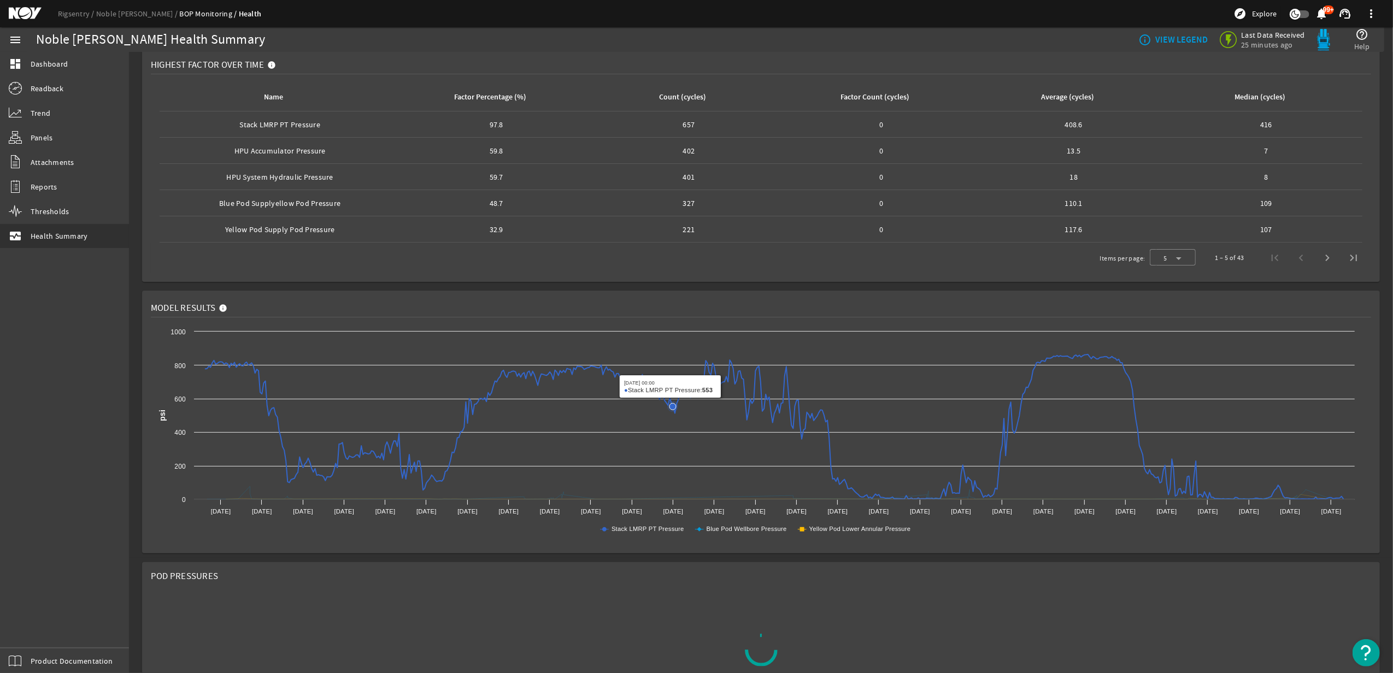
scroll to position [0, 0]
